Goal: Information Seeking & Learning: Learn about a topic

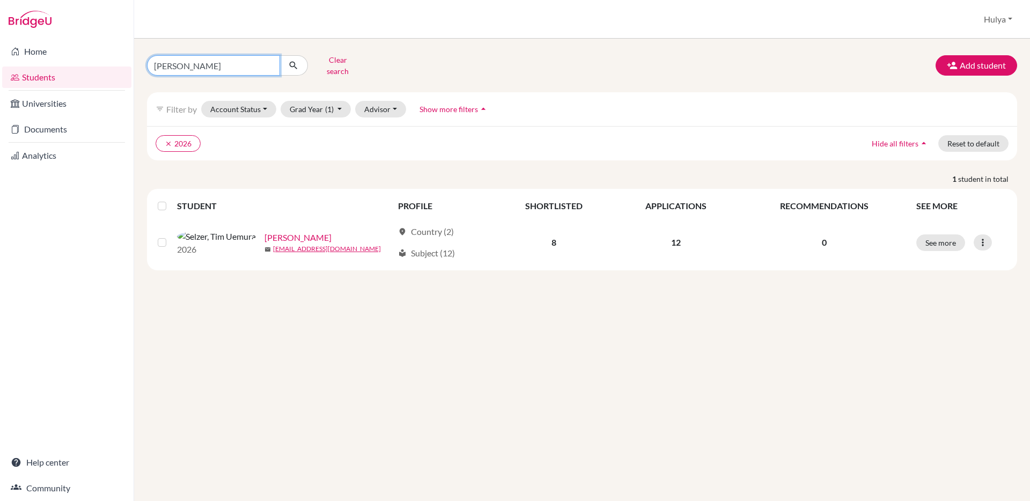
click at [259, 69] on input "[PERSON_NAME]" at bounding box center [213, 65] width 133 height 20
type input "jaan"
click button "submit" at bounding box center [293, 65] width 28 height 20
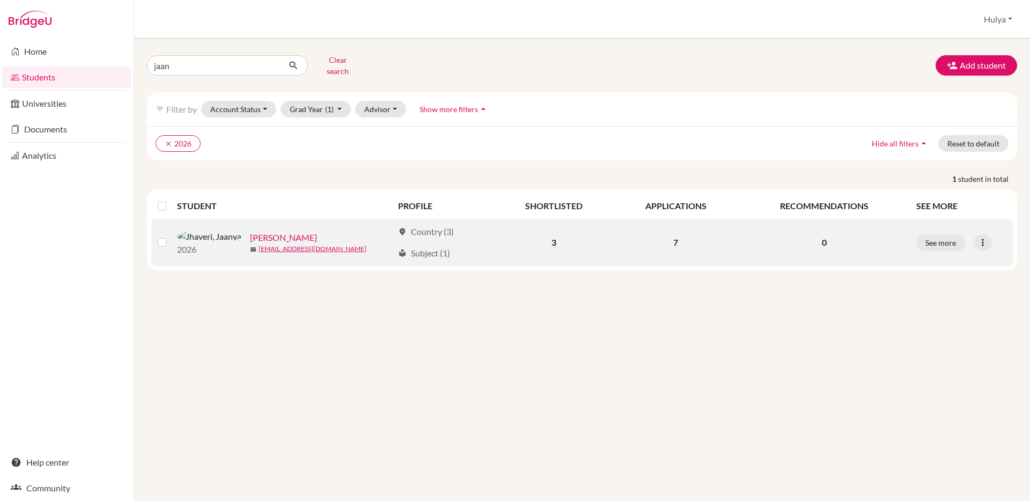
click at [253, 231] on link "[PERSON_NAME]" at bounding box center [283, 237] width 67 height 13
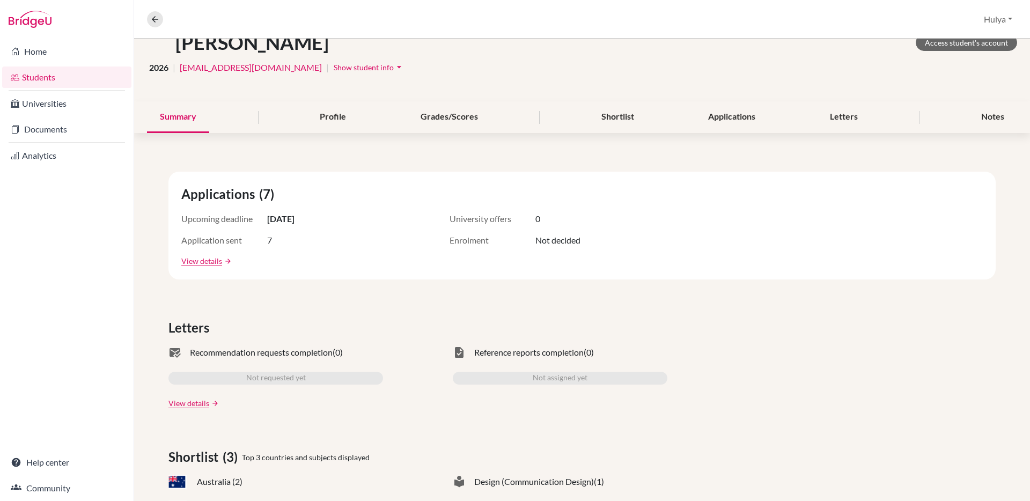
scroll to position [120, 0]
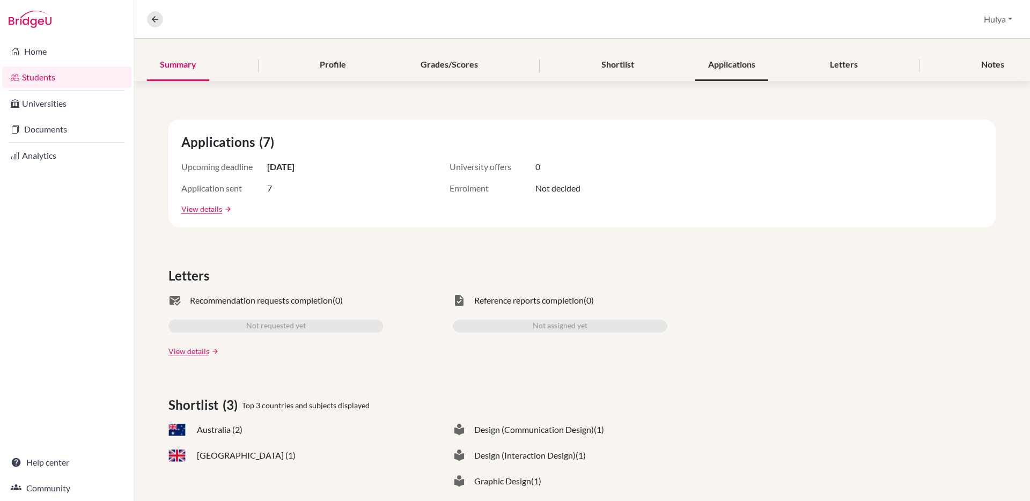
click at [725, 76] on div "Applications" at bounding box center [731, 65] width 73 height 32
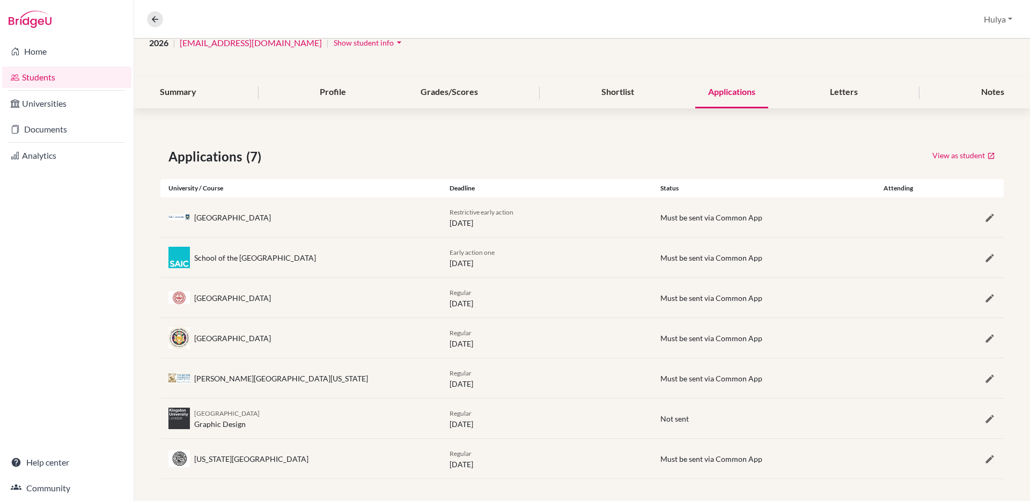
scroll to position [96, 0]
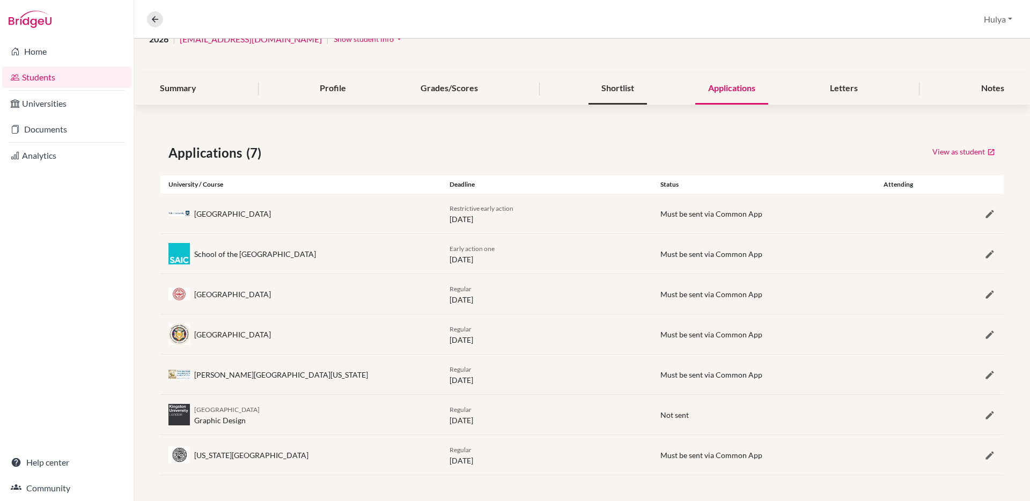
click at [611, 96] on div "Shortlist" at bounding box center [617, 89] width 58 height 32
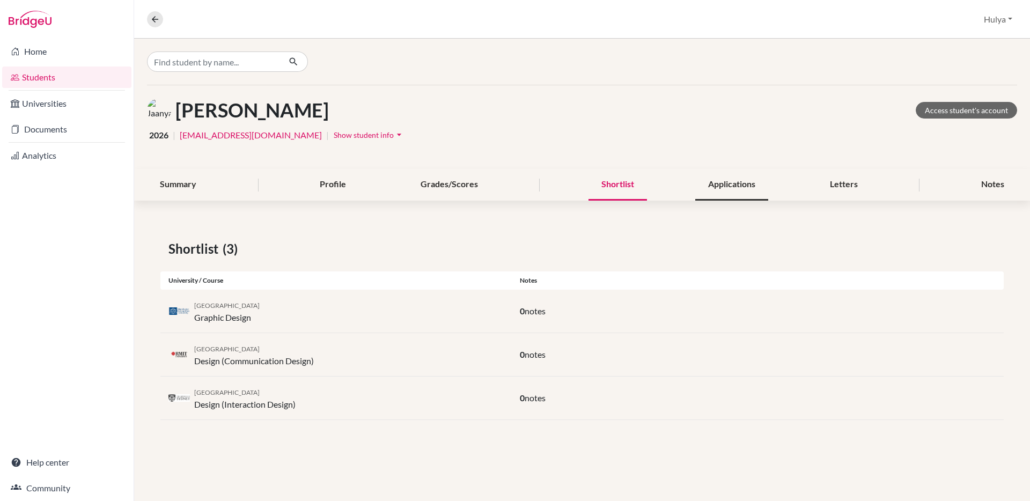
click at [722, 195] on div "Applications" at bounding box center [731, 185] width 73 height 32
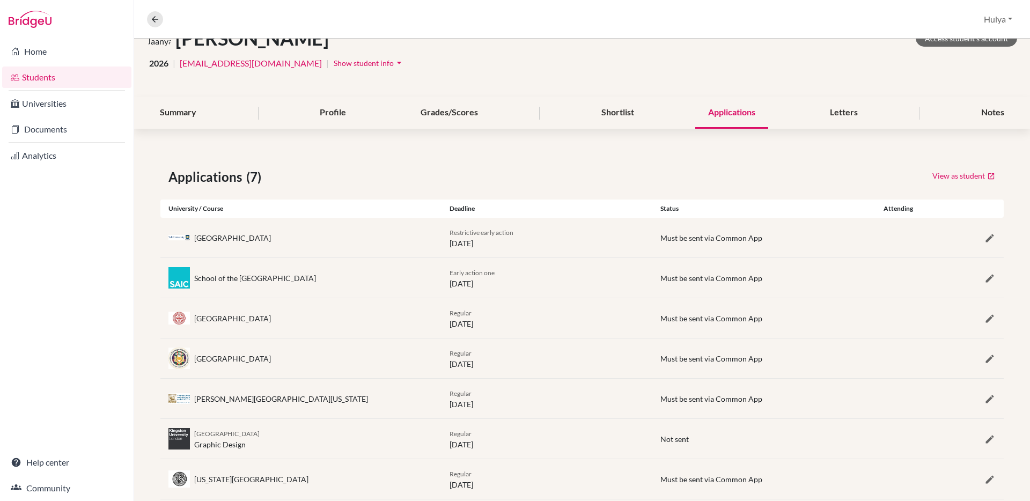
scroll to position [96, 0]
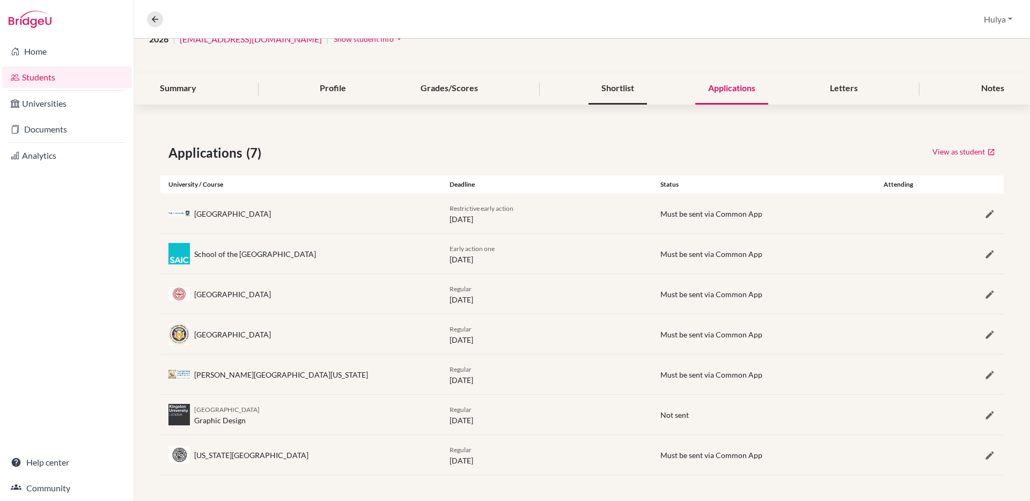
click at [607, 77] on div "Shortlist" at bounding box center [617, 89] width 58 height 32
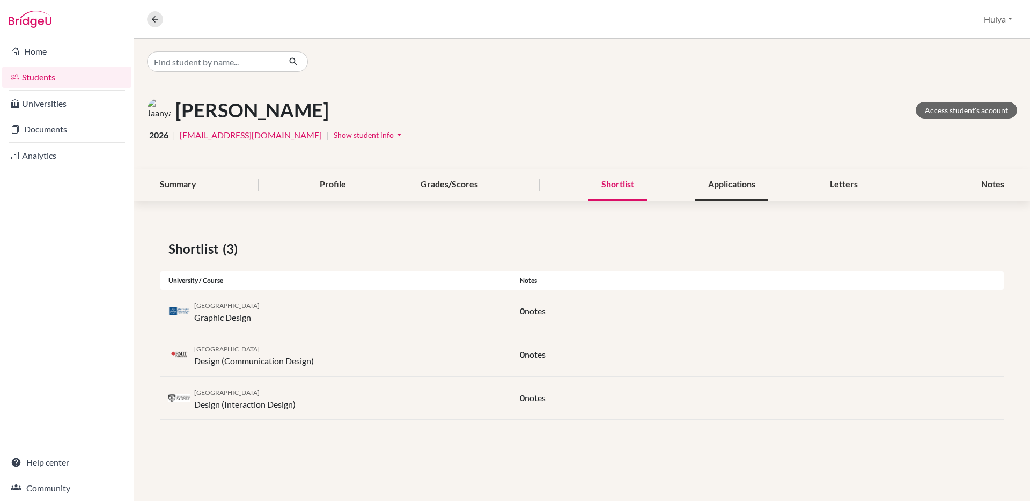
click at [719, 181] on div "Applications" at bounding box center [731, 185] width 73 height 32
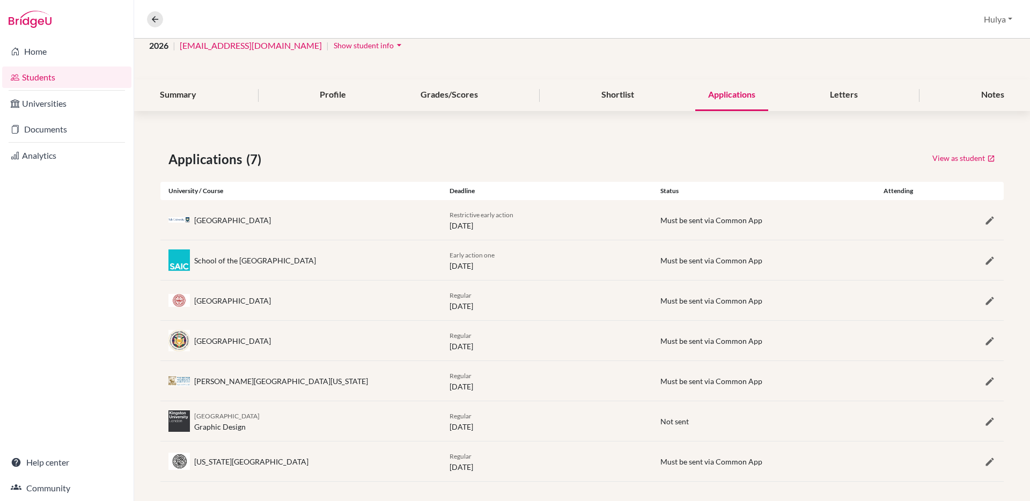
scroll to position [96, 0]
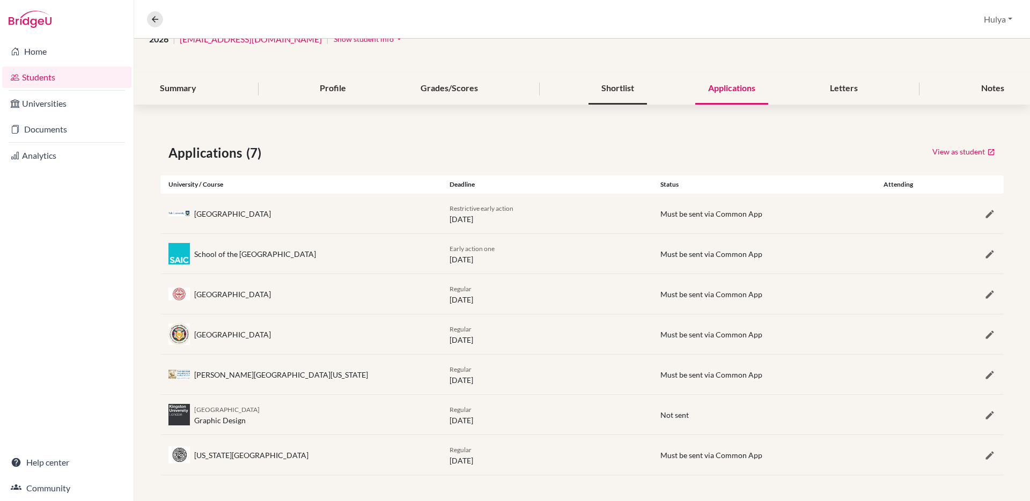
click at [625, 103] on div "Shortlist" at bounding box center [617, 89] width 58 height 32
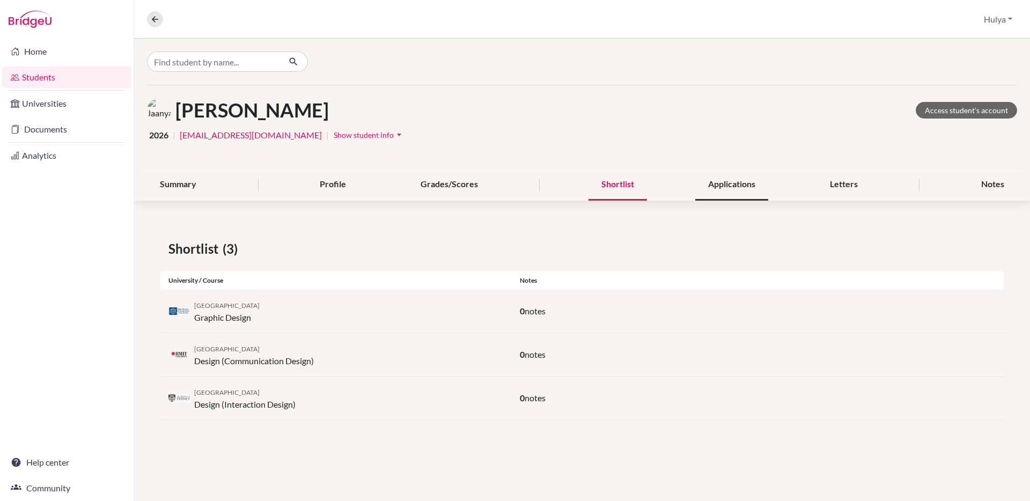
click at [697, 193] on div "Applications" at bounding box center [731, 185] width 73 height 32
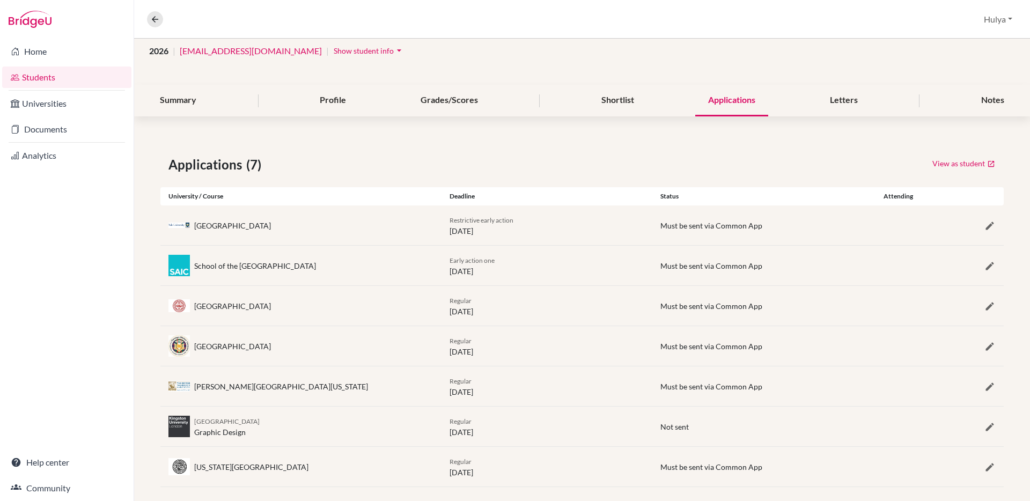
scroll to position [96, 0]
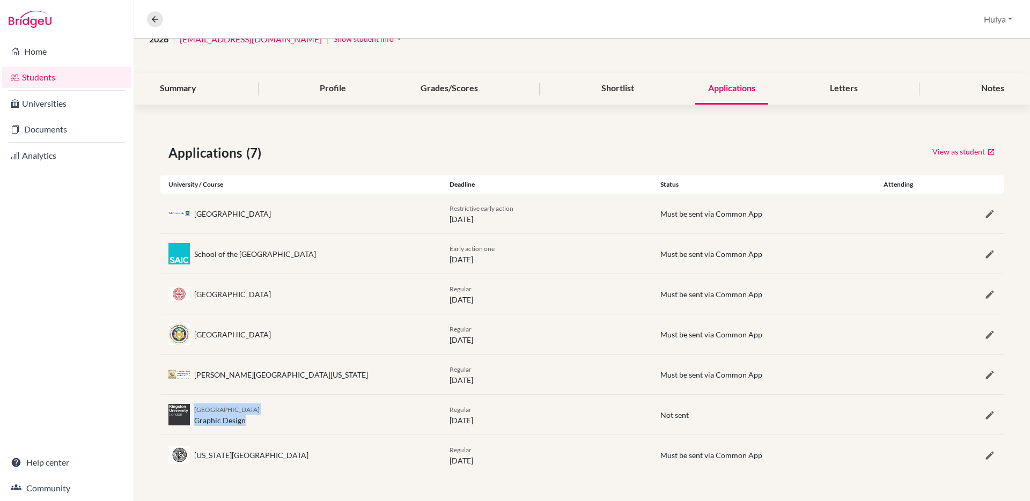
drag, startPoint x: 194, startPoint y: 410, endPoint x: 262, endPoint y: 417, distance: 69.0
click at [260, 417] on div "[GEOGRAPHIC_DATA] [GEOGRAPHIC_DATA] Graphic Design" at bounding box center [226, 414] width 65 height 23
click at [618, 82] on div "Shortlist" at bounding box center [617, 89] width 58 height 32
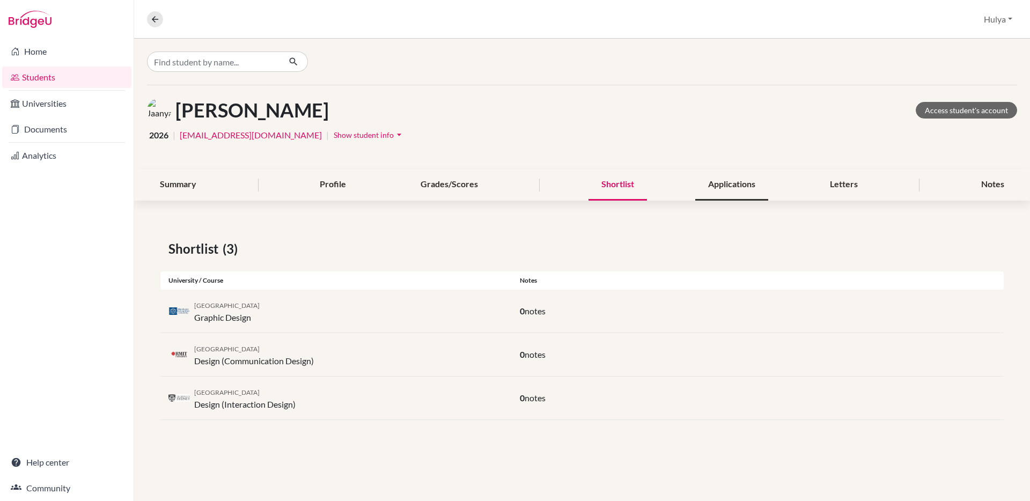
click at [702, 188] on div "Applications" at bounding box center [731, 185] width 73 height 32
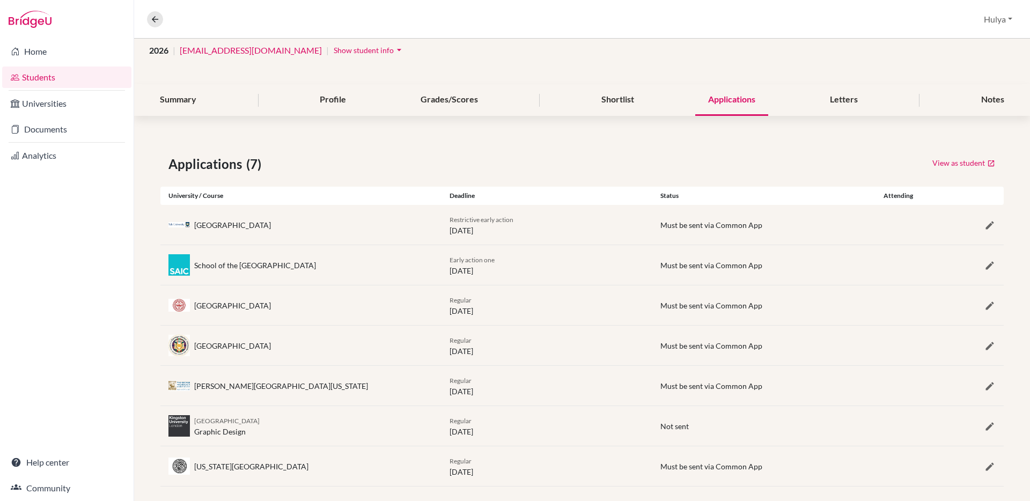
scroll to position [96, 0]
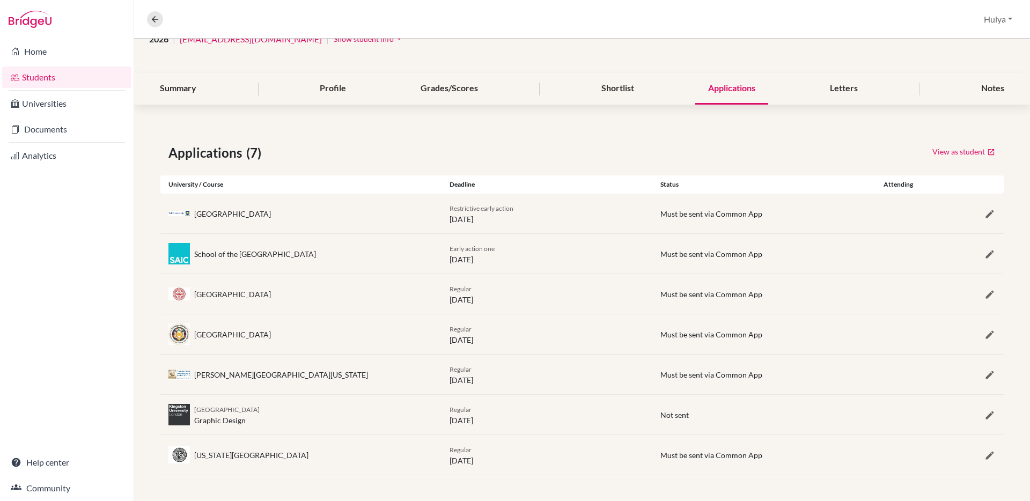
click at [675, 187] on div "Status" at bounding box center [757, 185] width 211 height 10
drag, startPoint x: 659, startPoint y: 186, endPoint x: 689, endPoint y: 186, distance: 29.5
click at [689, 186] on div "Status" at bounding box center [757, 185] width 211 height 10
drag, startPoint x: 682, startPoint y: 186, endPoint x: 662, endPoint y: 187, distance: 19.9
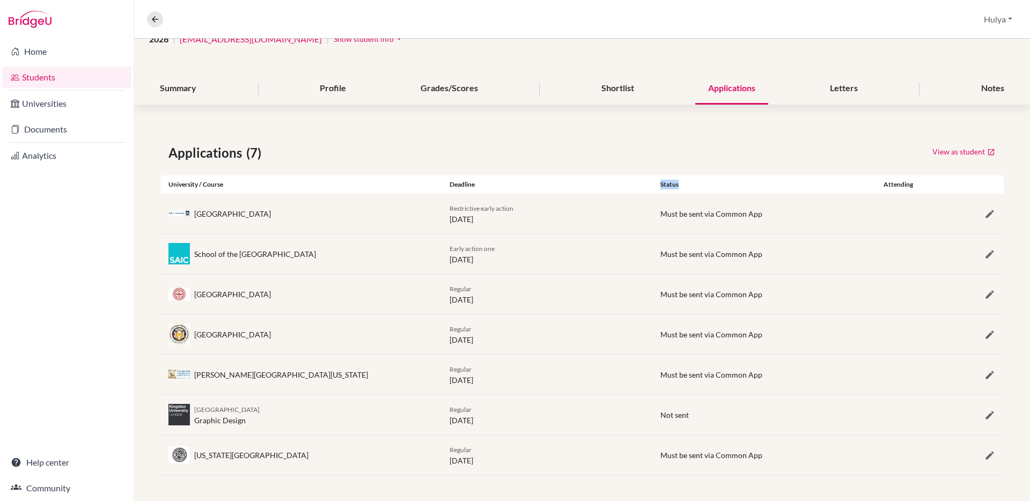
click at [662, 187] on div "Status" at bounding box center [757, 185] width 211 height 10
click at [664, 187] on div "Status" at bounding box center [757, 185] width 211 height 10
drag, startPoint x: 660, startPoint y: 186, endPoint x: 699, endPoint y: 186, distance: 39.7
click at [699, 186] on div "Status" at bounding box center [757, 185] width 211 height 10
click at [619, 74] on div "Shortlist" at bounding box center [617, 89] width 58 height 32
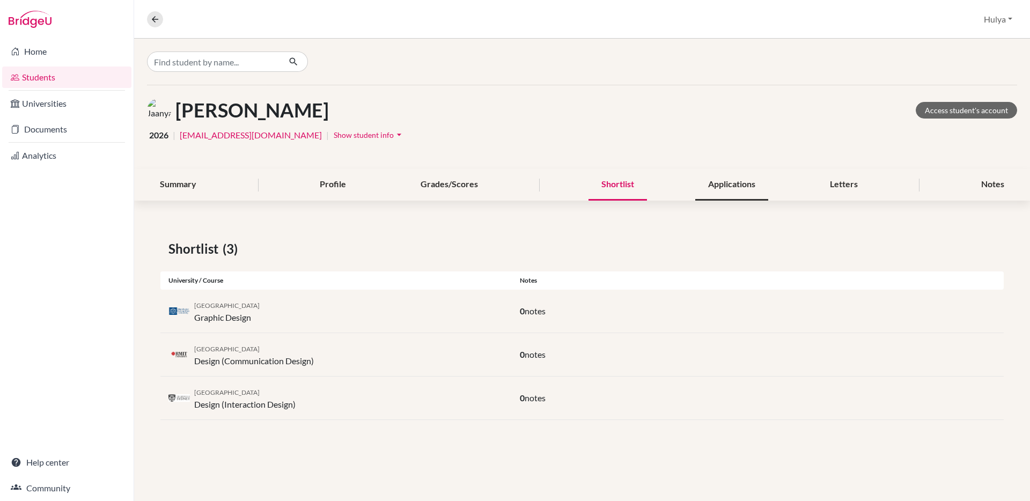
click at [714, 173] on div "Applications" at bounding box center [731, 185] width 73 height 32
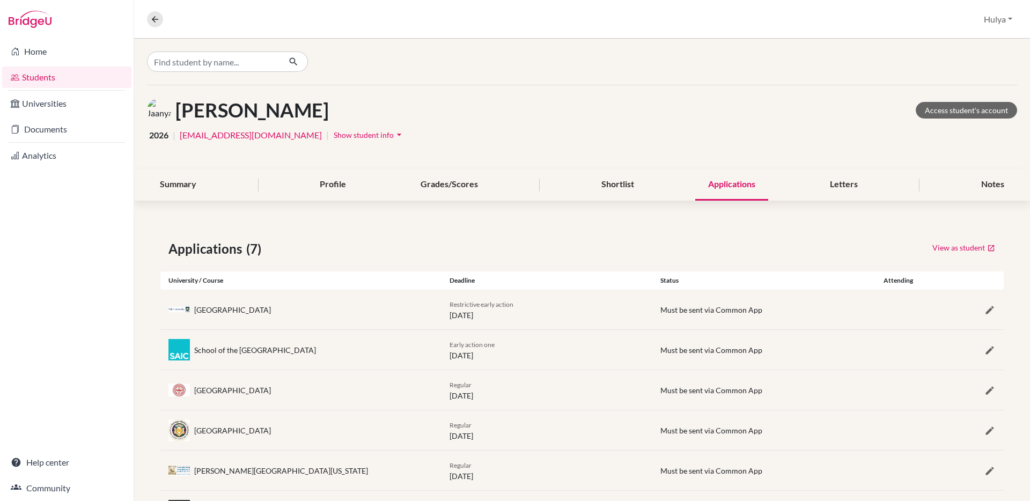
scroll to position [96, 0]
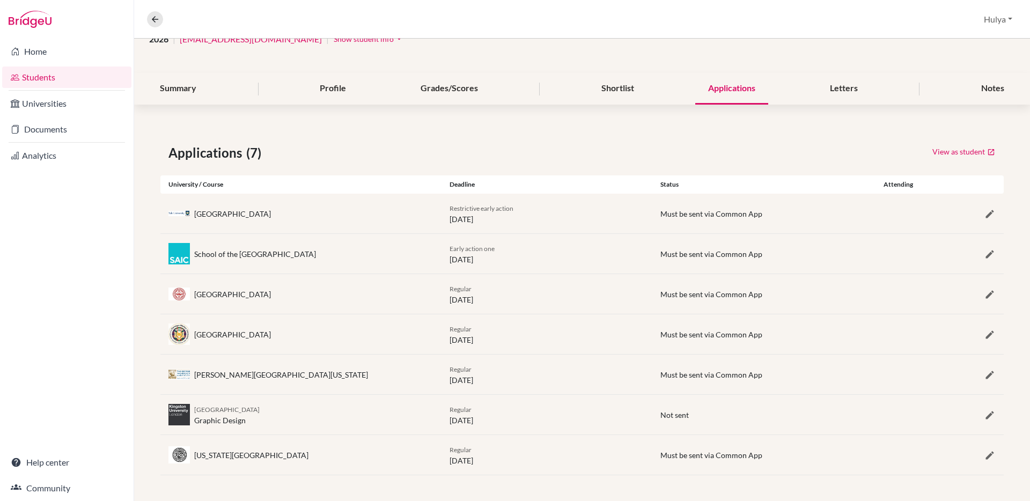
click at [500, 128] on div "Applications (7) View as student University / Course Deadline Status Attending …" at bounding box center [582, 309] width 896 height 384
click at [860, 84] on div "Letters" at bounding box center [844, 89] width 54 height 32
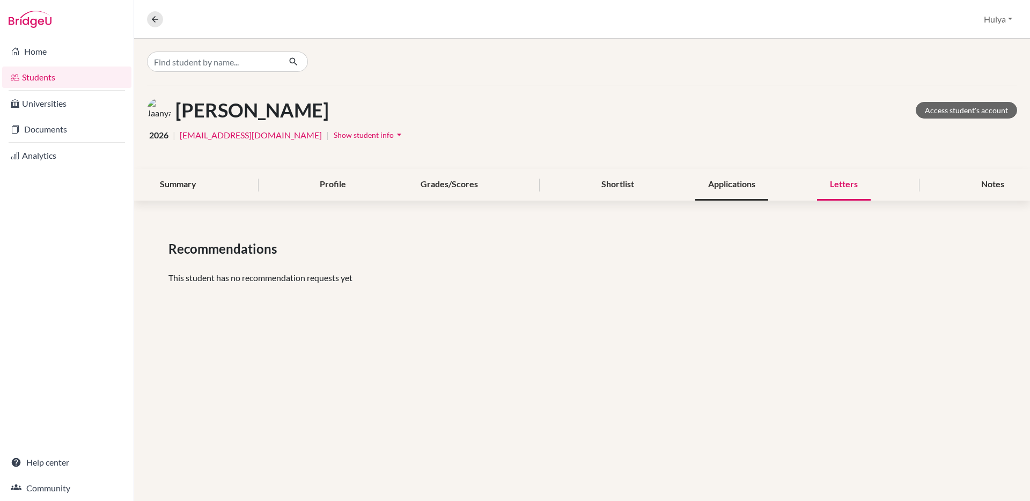
click at [718, 181] on div "Applications" at bounding box center [731, 185] width 73 height 32
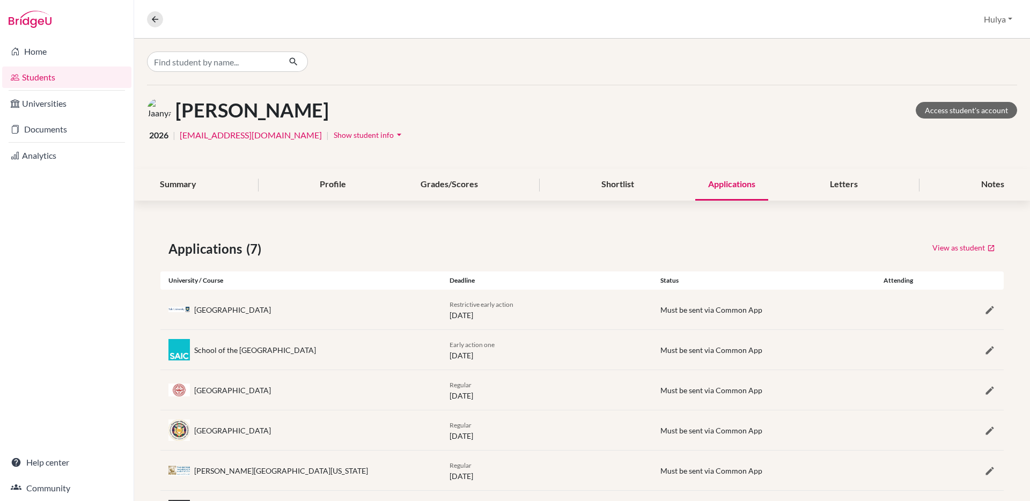
click at [646, 187] on div "Summary Profile Grades/Scores Shortlist Applications Letters Notes" at bounding box center [582, 185] width 870 height 32
click at [603, 180] on div "Shortlist" at bounding box center [617, 185] width 58 height 32
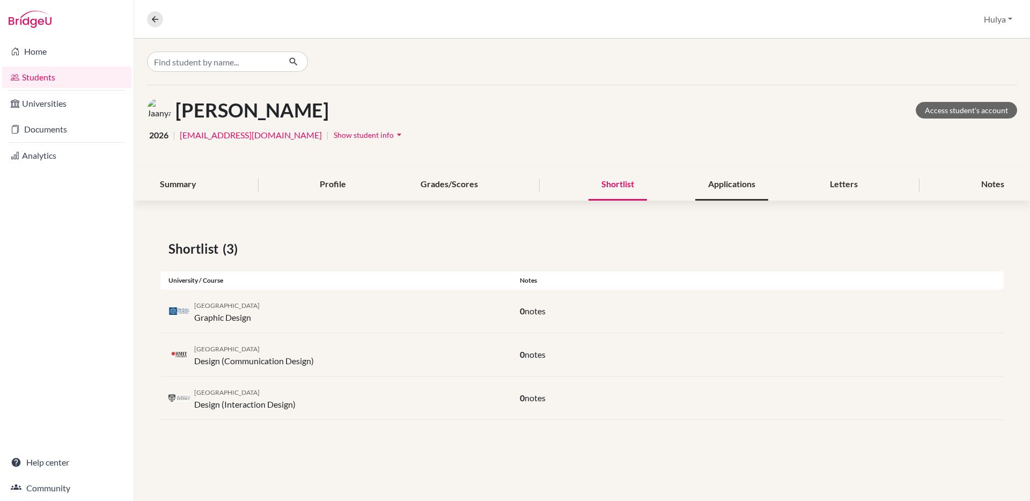
click at [732, 182] on div "Applications" at bounding box center [731, 185] width 73 height 32
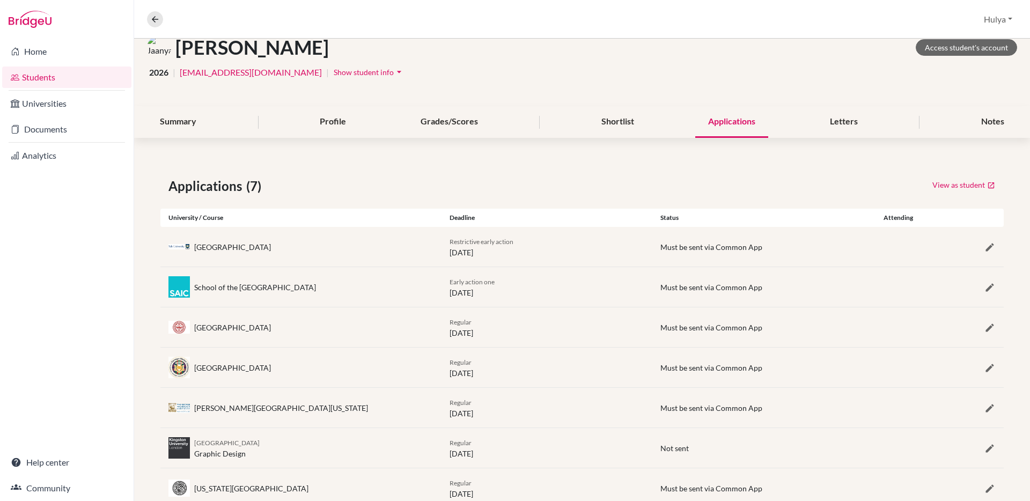
scroll to position [96, 0]
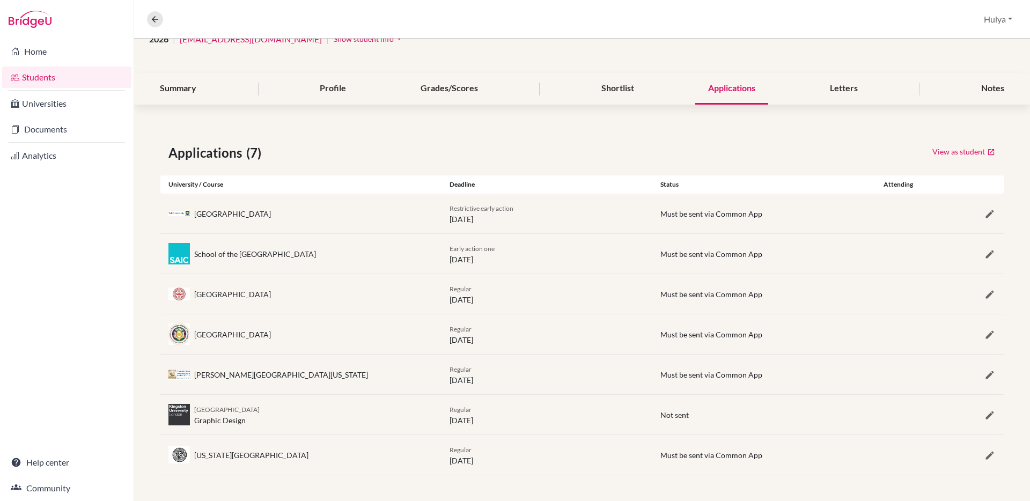
drag, startPoint x: 437, startPoint y: 449, endPoint x: 517, endPoint y: 450, distance: 79.9
click at [517, 450] on div "[US_STATE] School of Design Regular [DATE] Must be sent via Common App" at bounding box center [581, 455] width 843 height 40
drag, startPoint x: 513, startPoint y: 462, endPoint x: 449, endPoint y: 451, distance: 64.8
click at [448, 451] on div "Regular [DATE]" at bounding box center [546, 455] width 211 height 23
